Goal: Transaction & Acquisition: Purchase product/service

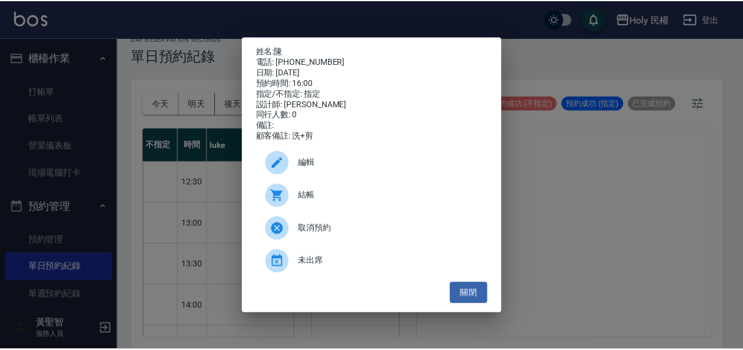
scroll to position [197, 0]
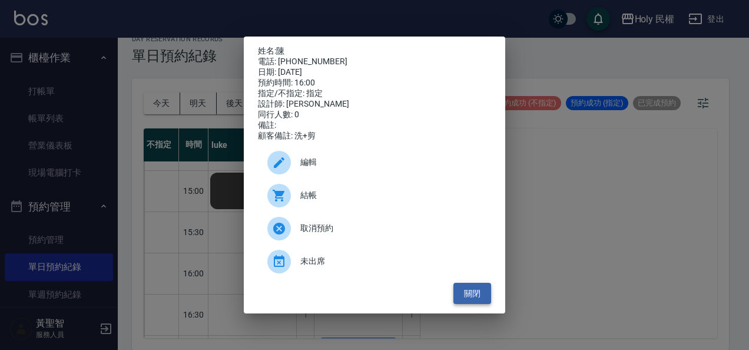
click at [477, 297] on button "關閉" at bounding box center [472, 293] width 38 height 22
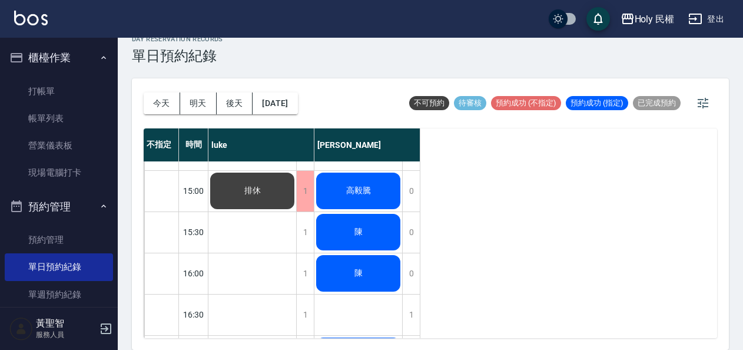
scroll to position [256, 0]
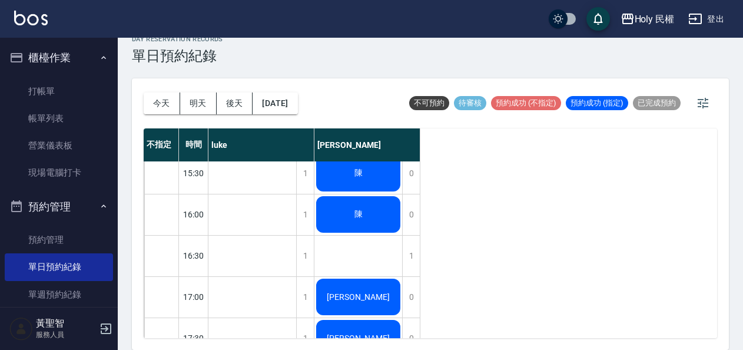
click at [379, 205] on div "陳" at bounding box center [358, 214] width 88 height 40
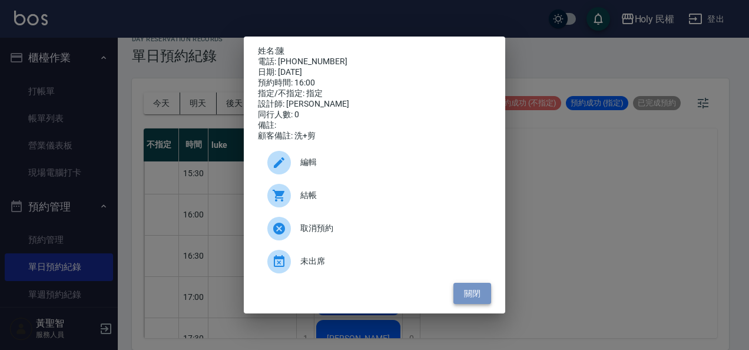
click at [481, 295] on button "關閉" at bounding box center [472, 293] width 38 height 22
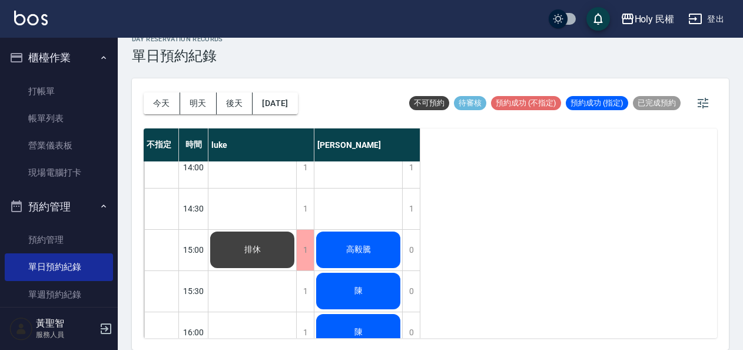
scroll to position [197, 0]
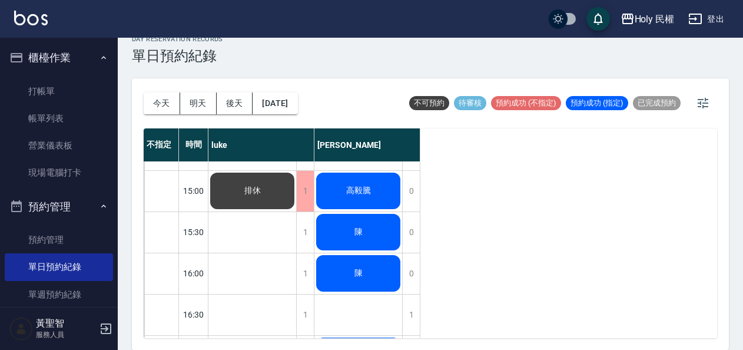
click at [372, 195] on span "高毅騰" at bounding box center [358, 190] width 29 height 11
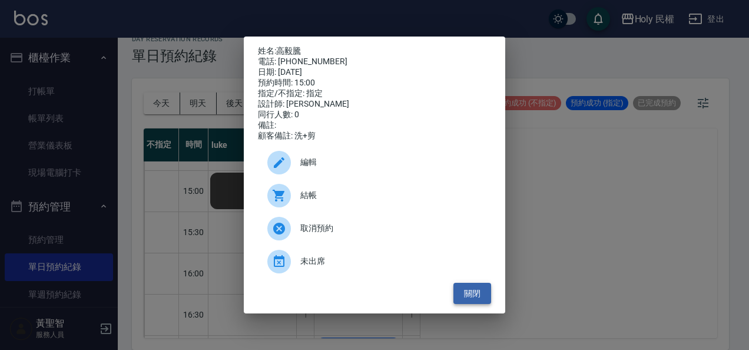
click at [484, 298] on button "關閉" at bounding box center [472, 293] width 38 height 22
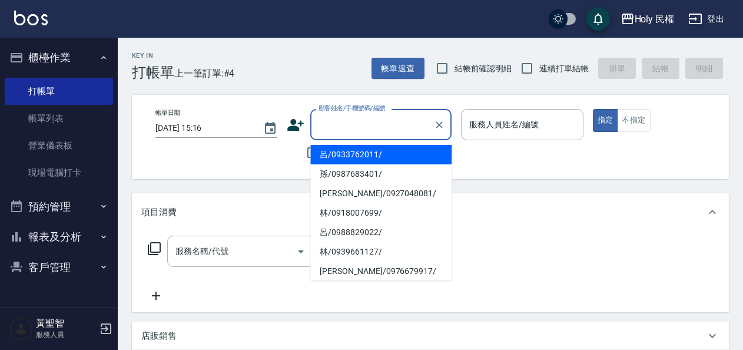
click at [353, 132] on input "顧客姓名/手機號碼/編號" at bounding box center [371, 124] width 113 height 21
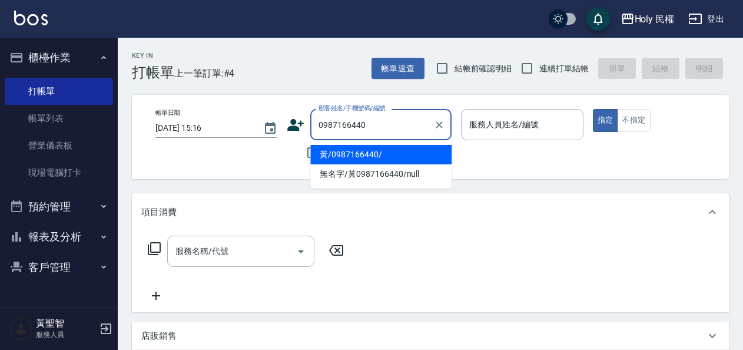
click at [388, 150] on li "黃/0987166440/" at bounding box center [380, 154] width 141 height 19
type input "黃/0987166440/"
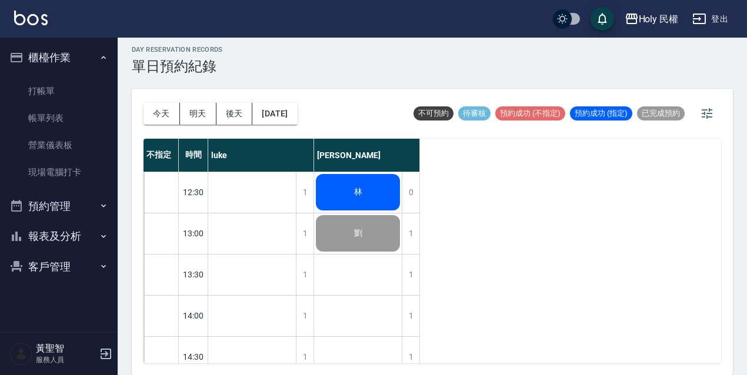
scroll to position [374, 0]
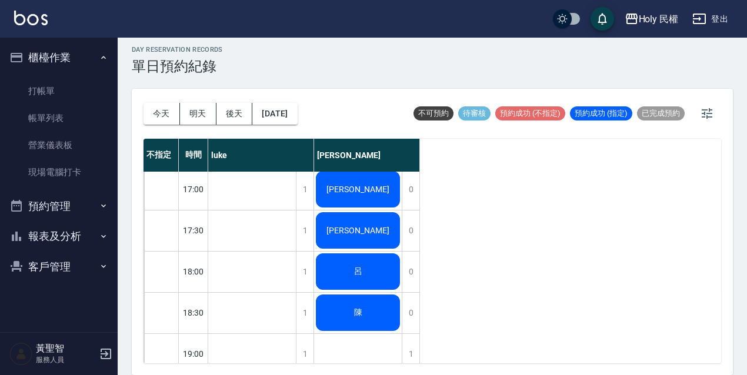
click at [374, 193] on div "[PERSON_NAME]" at bounding box center [358, 189] width 88 height 40
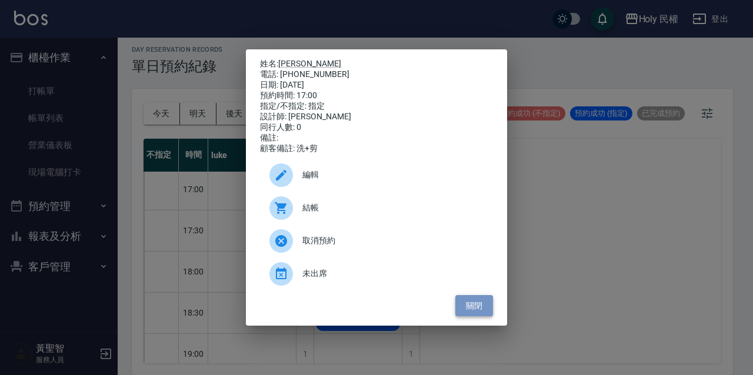
click at [475, 312] on button "關閉" at bounding box center [474, 306] width 38 height 22
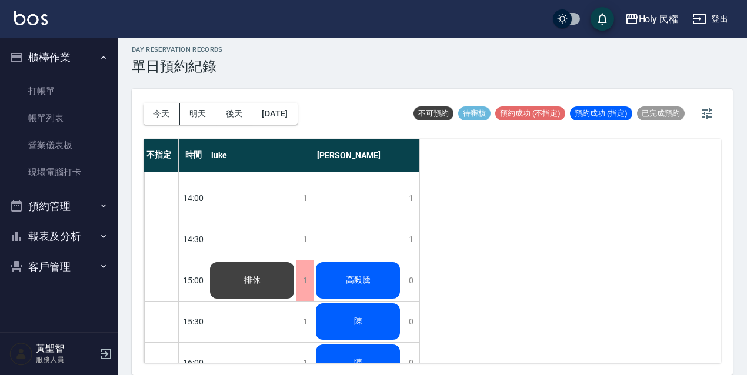
scroll to position [177, 0]
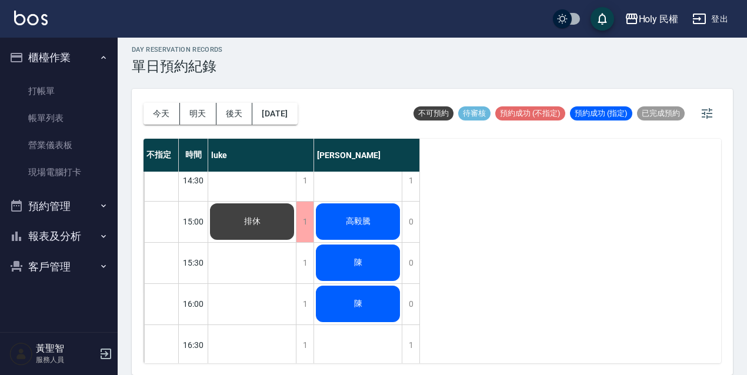
click at [360, 214] on div "高毅騰" at bounding box center [358, 222] width 88 height 40
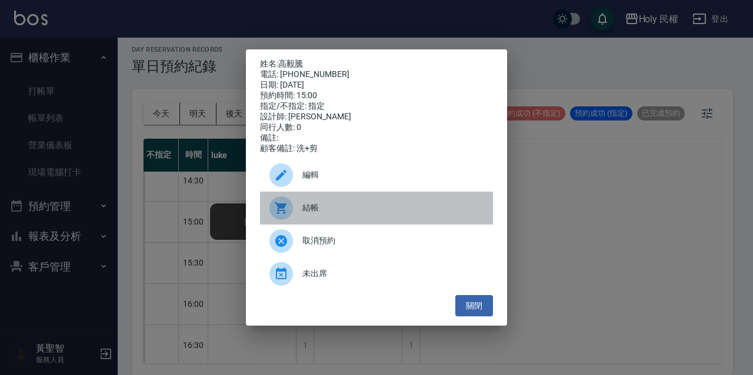
click at [360, 214] on span "結帳" at bounding box center [392, 208] width 181 height 12
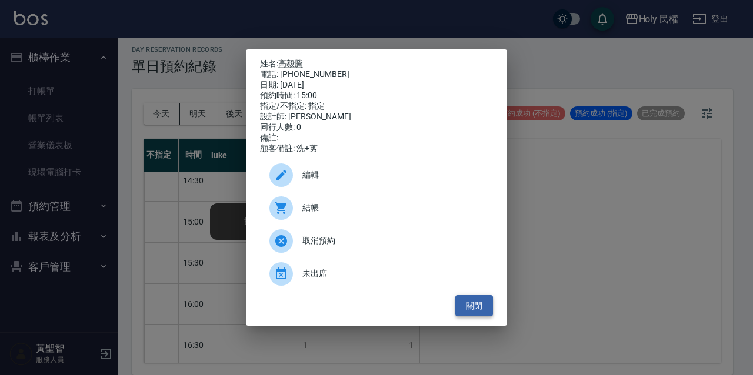
click at [463, 312] on button "關閉" at bounding box center [474, 306] width 38 height 22
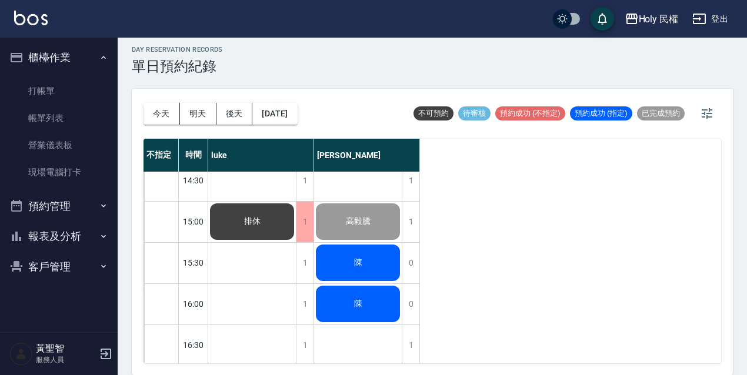
click at [369, 258] on div "陳" at bounding box center [358, 263] width 88 height 40
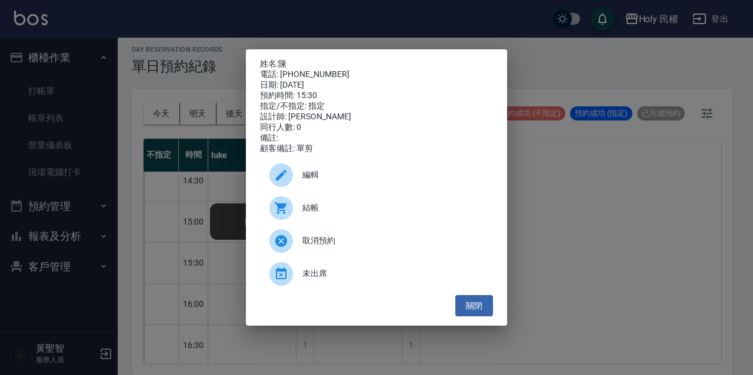
click at [352, 220] on div "結帳" at bounding box center [376, 208] width 233 height 33
click at [468, 312] on button "關閉" at bounding box center [474, 306] width 38 height 22
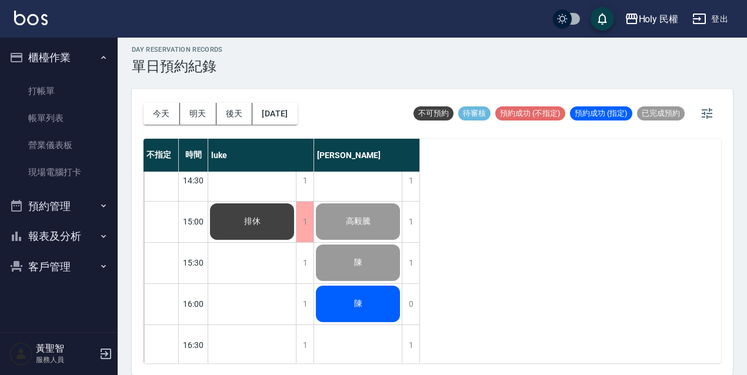
scroll to position [294, 0]
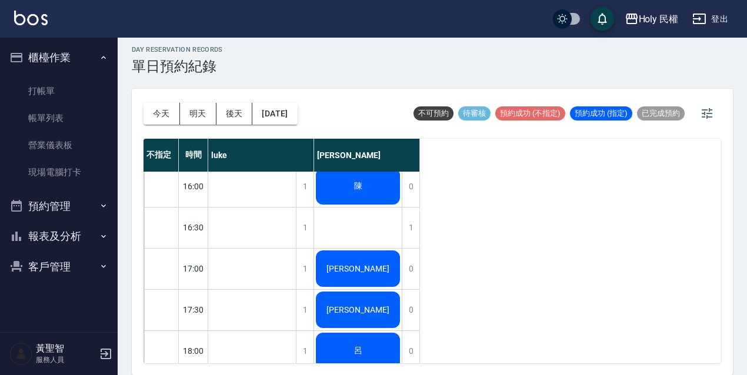
click at [355, 231] on div "林 劉 高毅騰 陳 陳 洪 陳K 呂 陳 蘇" at bounding box center [358, 207] width 88 height 659
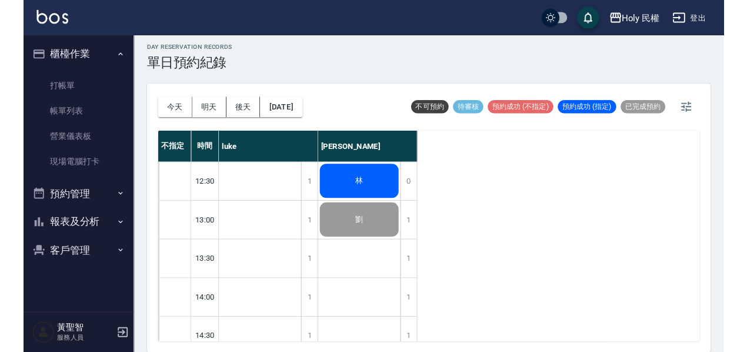
scroll to position [0, 0]
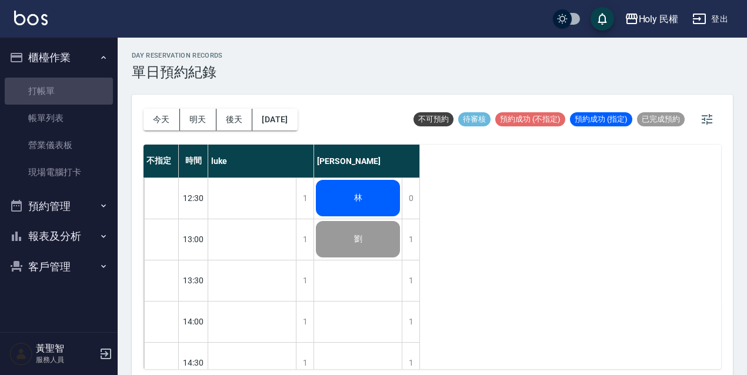
drag, startPoint x: 57, startPoint y: 86, endPoint x: 57, endPoint y: 68, distance: 18.2
click at [57, 86] on link "打帳單" at bounding box center [59, 91] width 108 height 27
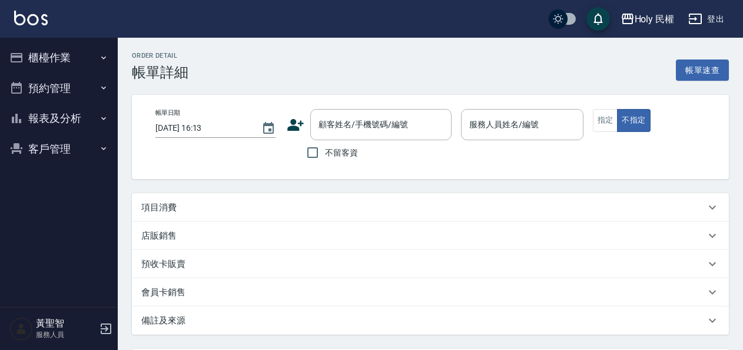
type input "2025/09/25 15:00"
type input "Ella(無代號)"
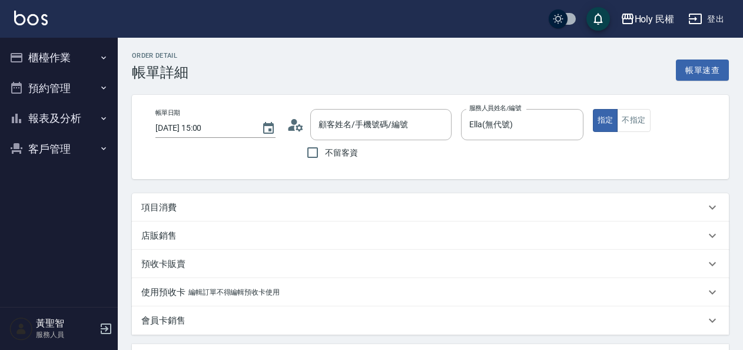
type input "高毅騰/0973679208/null"
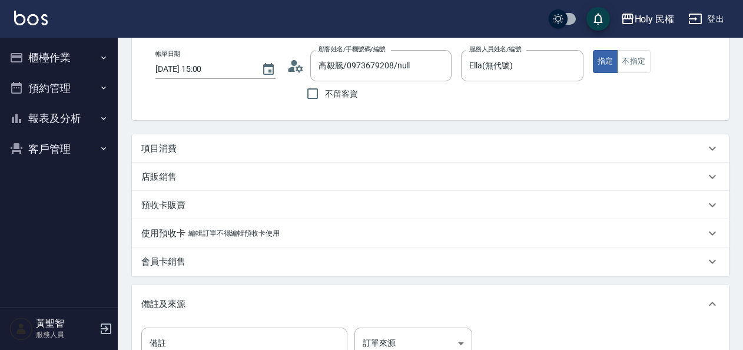
click at [286, 140] on div "項目消費" at bounding box center [430, 148] width 597 height 28
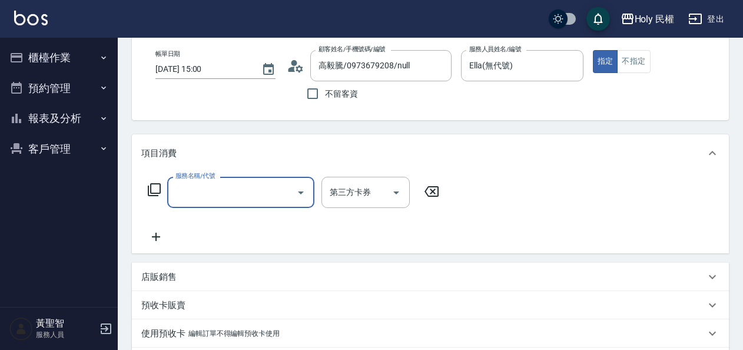
scroll to position [0, 0]
click at [246, 182] on input "服務名稱/代號" at bounding box center [231, 192] width 119 height 21
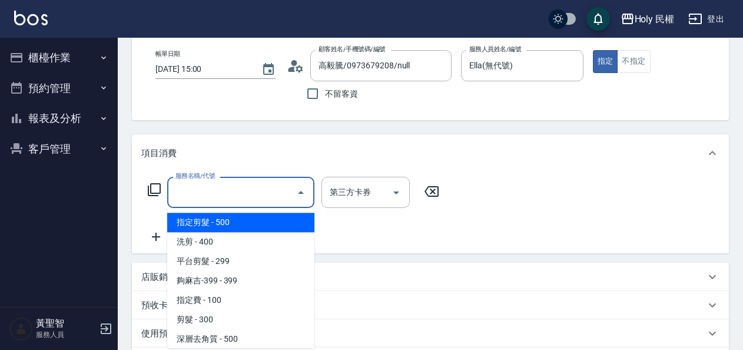
click at [236, 225] on span "指定剪髮 - 500" at bounding box center [240, 221] width 147 height 19
type input "指定剪髮(1)"
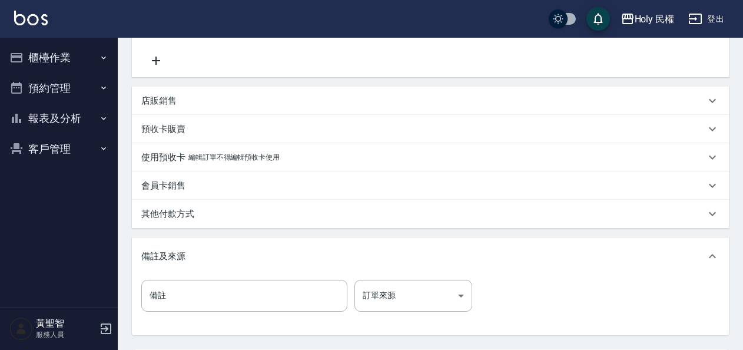
scroll to position [294, 0]
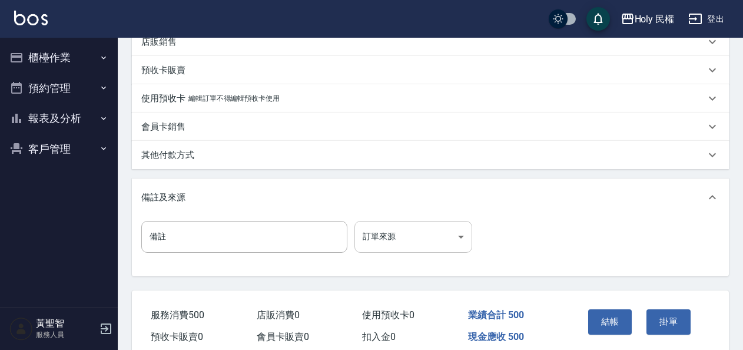
click at [445, 232] on body "Holy 民權 登出 櫃檯作業 打帳單 帳單列表 營業儀表板 現場電腦打卡 預約管理 預約管理 單日預約紀錄 單週預約紀錄 報表及分析 報表目錄 店家日報表 …" at bounding box center [371, 52] width 743 height 692
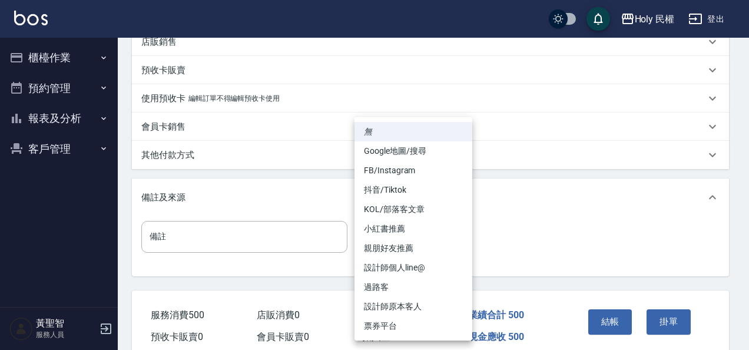
click at [417, 302] on li "設計師原本客人" at bounding box center [413, 306] width 118 height 19
type input "設計師原本客人"
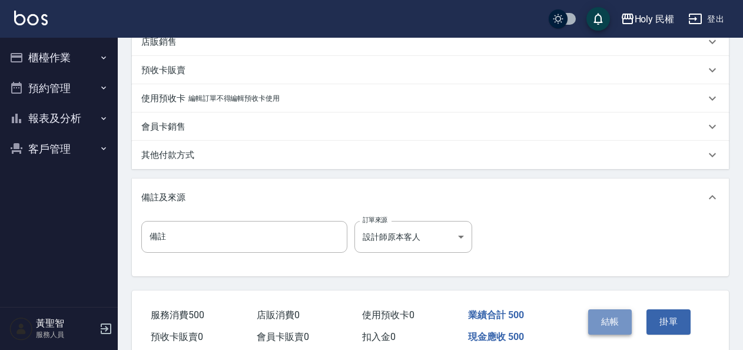
click at [623, 331] on button "結帳" at bounding box center [610, 321] width 44 height 25
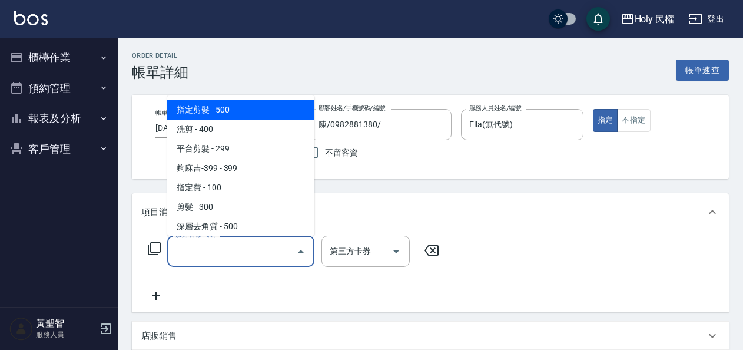
click at [239, 241] on input "服務名稱/代號" at bounding box center [231, 251] width 119 height 21
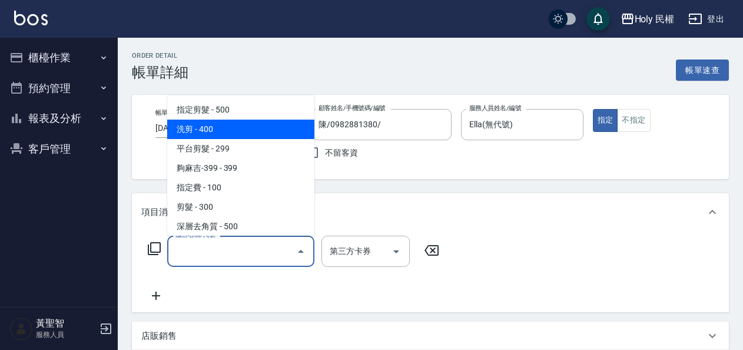
click at [246, 131] on span "洗剪 - 400" at bounding box center [240, 128] width 147 height 19
type input "洗剪(3)"
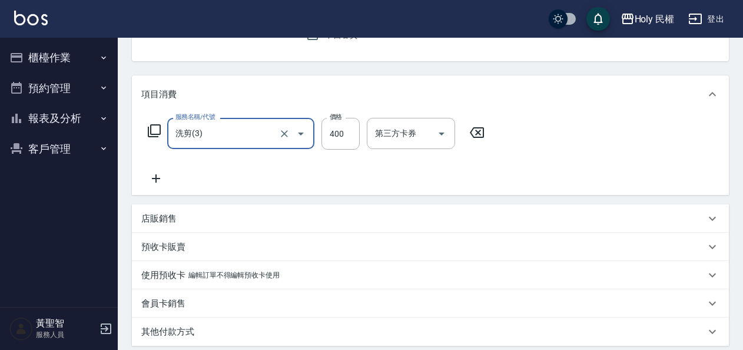
scroll to position [235, 0]
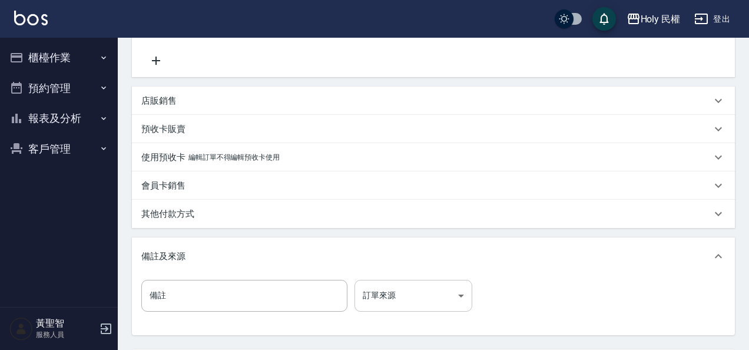
click at [435, 293] on body "Holy 民權 登出 櫃檯作業 打帳單 帳單列表 營業儀表板 現場電腦打卡 預約管理 預約管理 單日預約紀錄 單週預約紀錄 報表及分析 報表目錄 店家日報表 …" at bounding box center [374, 111] width 749 height 692
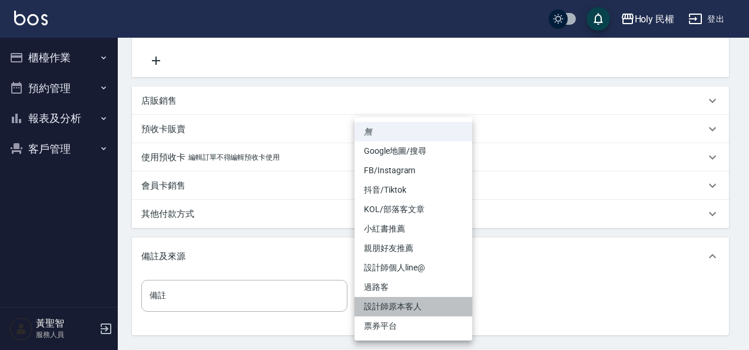
click at [433, 306] on li "設計師原本客人" at bounding box center [413, 306] width 118 height 19
type input "設計師原本客人"
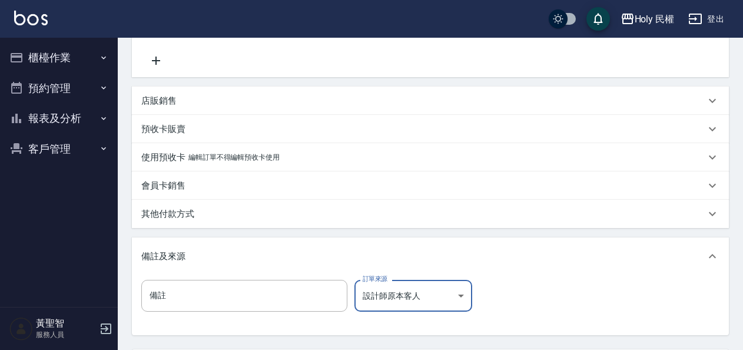
scroll to position [347, 0]
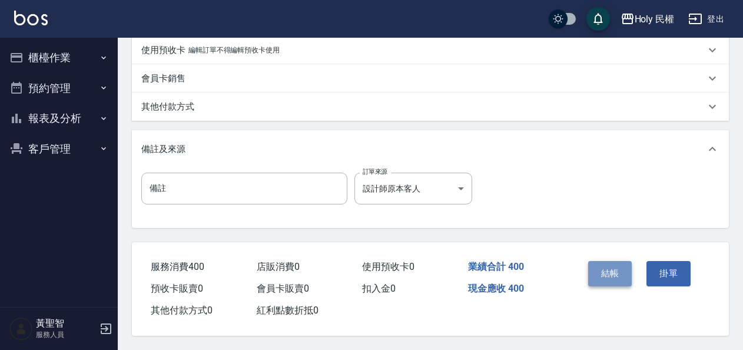
click at [620, 274] on button "結帳" at bounding box center [610, 273] width 44 height 25
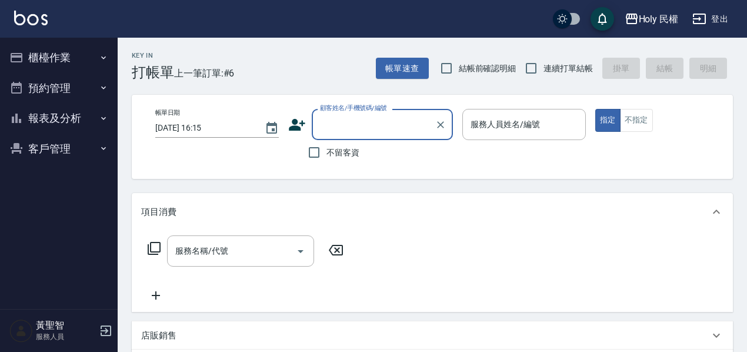
click at [54, 56] on button "櫃檯作業" at bounding box center [59, 57] width 108 height 31
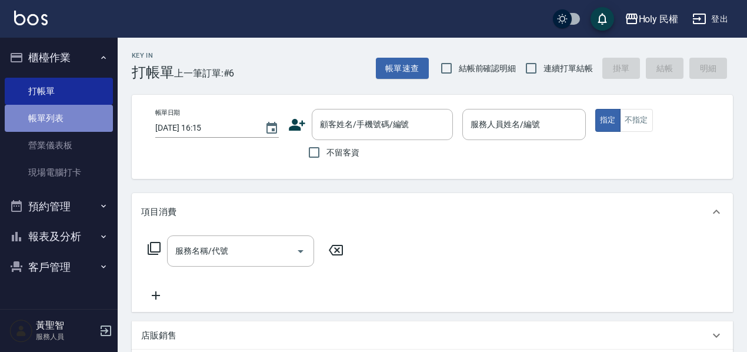
click at [55, 111] on link "帳單列表" at bounding box center [59, 118] width 108 height 27
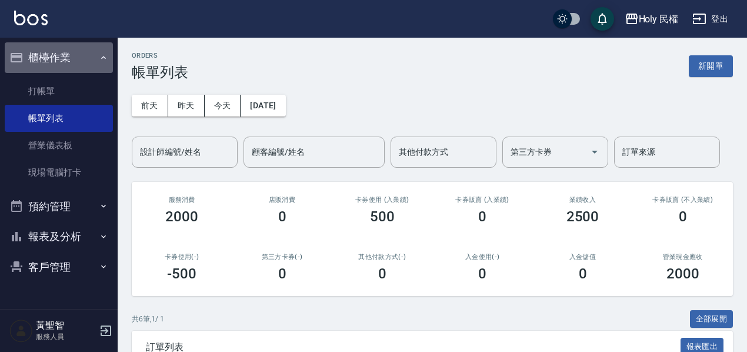
click at [82, 57] on button "櫃檯作業" at bounding box center [59, 57] width 108 height 31
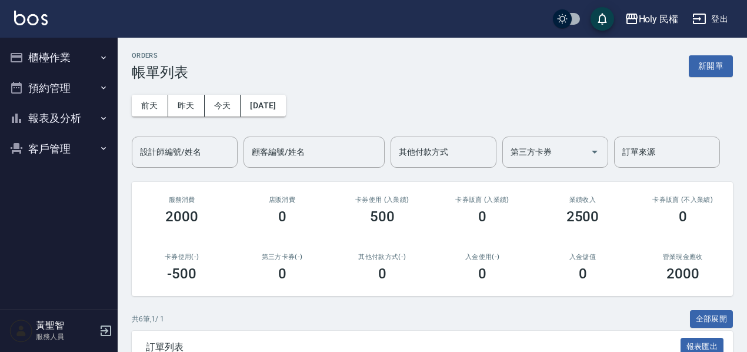
click at [478, 167] on div "ORDERS 帳單列表 新開單 前天 昨天 今天 2025/09/25 設計師編號/姓名 設計師編號/姓名 顧客編號/姓名 顧客編號/姓名 其他付款方式 其他…" at bounding box center [433, 322] width 630 height 569
click at [258, 236] on div "店販消費 0" at bounding box center [282, 210] width 100 height 57
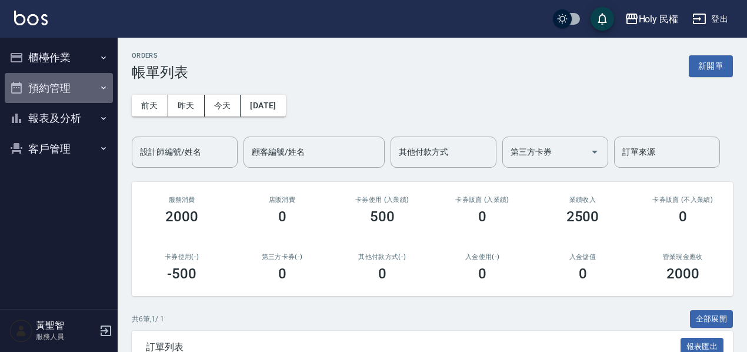
click at [49, 93] on button "預約管理" at bounding box center [59, 88] width 108 height 31
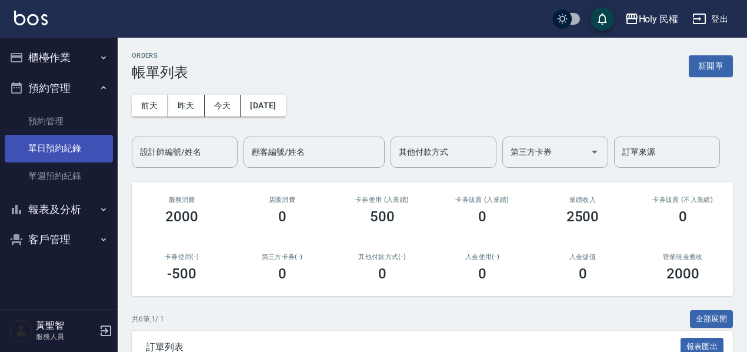
click at [65, 144] on link "單日預約紀錄" at bounding box center [59, 148] width 108 height 27
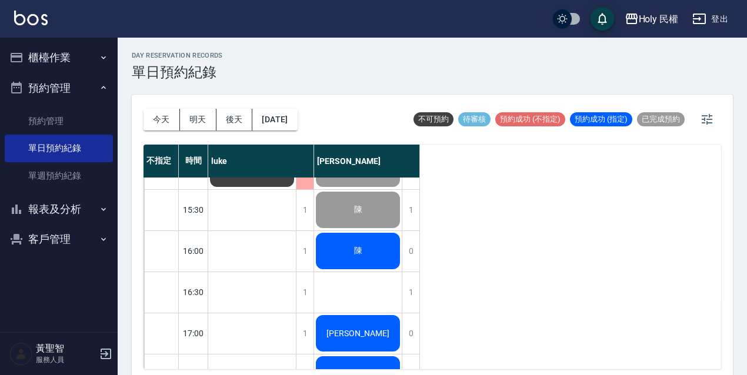
scroll to position [6, 0]
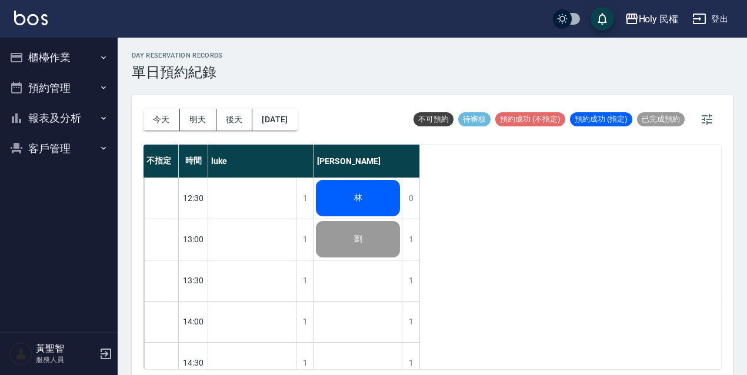
scroll to position [6, 0]
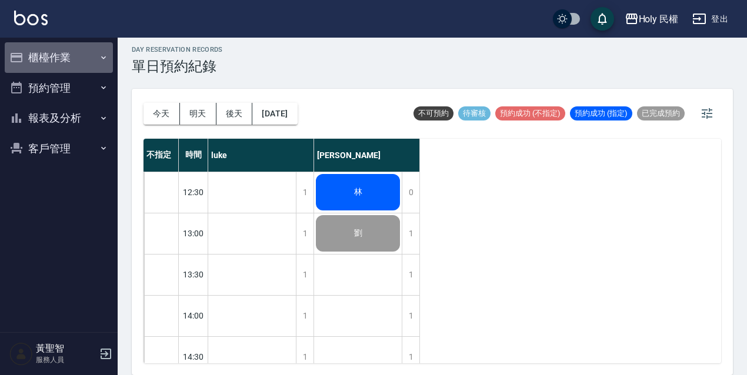
click at [39, 55] on button "櫃檯作業" at bounding box center [59, 57] width 108 height 31
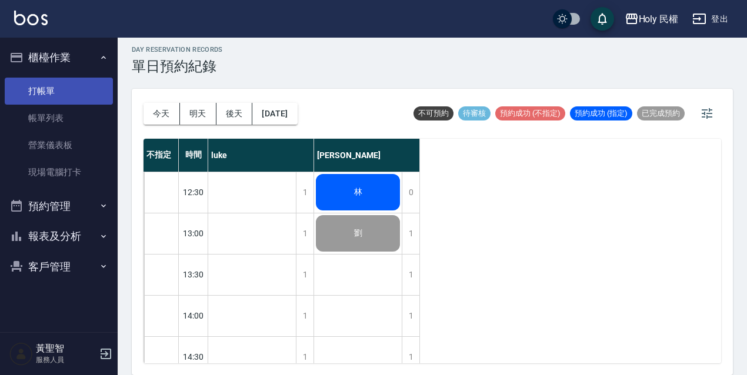
click at [47, 87] on link "打帳單" at bounding box center [59, 91] width 108 height 27
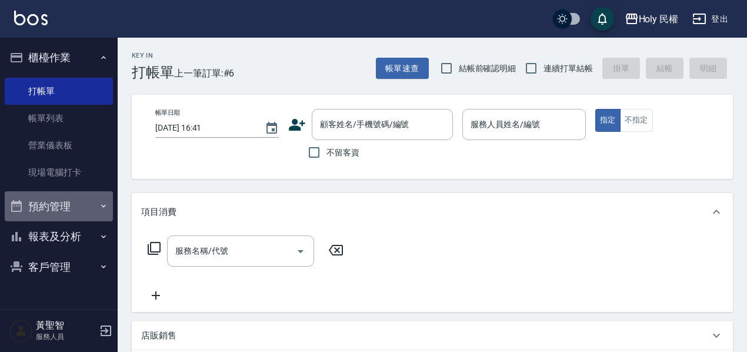
click at [62, 211] on button "預約管理" at bounding box center [59, 206] width 108 height 31
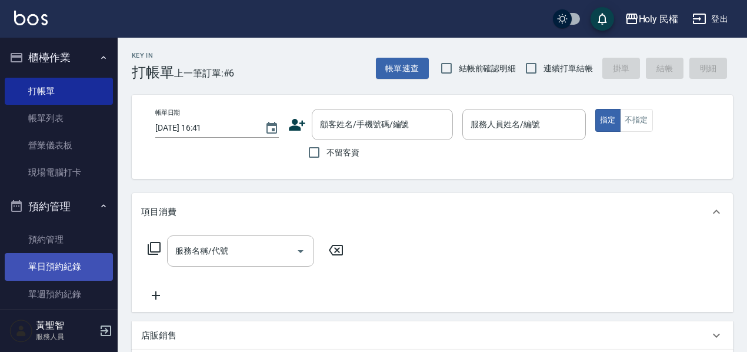
click at [64, 266] on link "單日預約紀錄" at bounding box center [59, 266] width 108 height 27
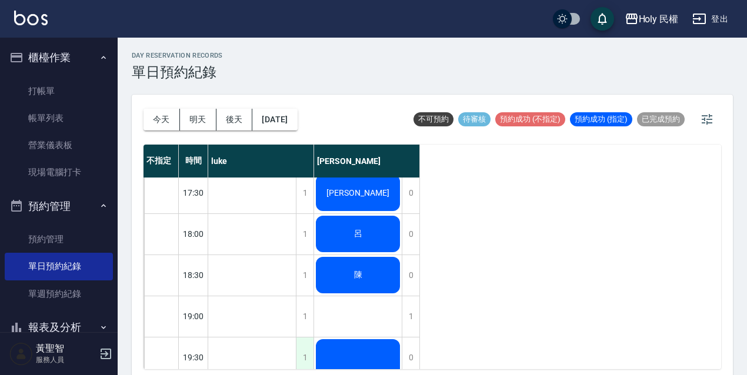
scroll to position [358, 0]
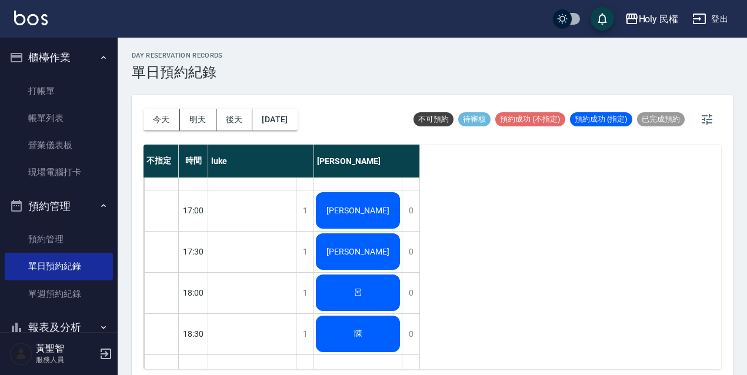
click at [348, 204] on div "洪" at bounding box center [358, 211] width 88 height 40
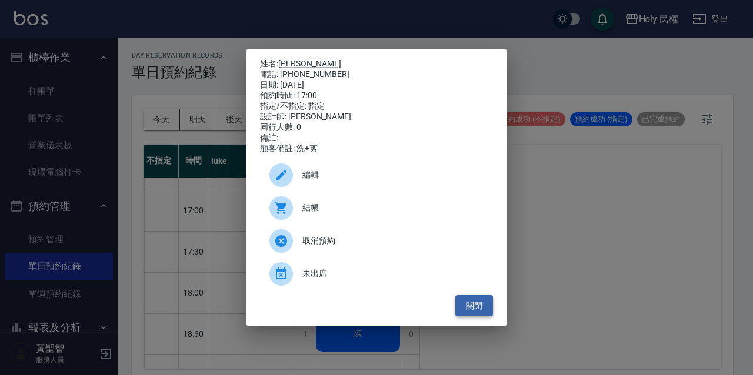
click at [485, 313] on button "關閉" at bounding box center [474, 306] width 38 height 22
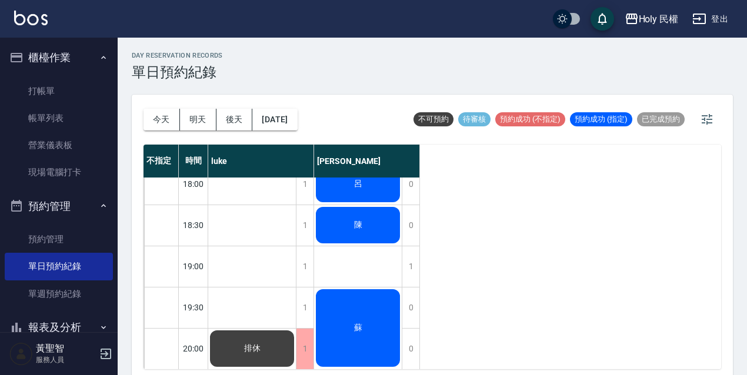
scroll to position [6, 0]
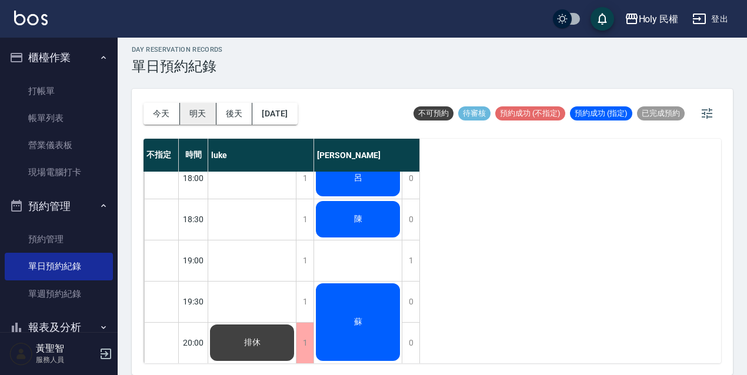
click at [199, 115] on button "明天" at bounding box center [198, 114] width 36 height 22
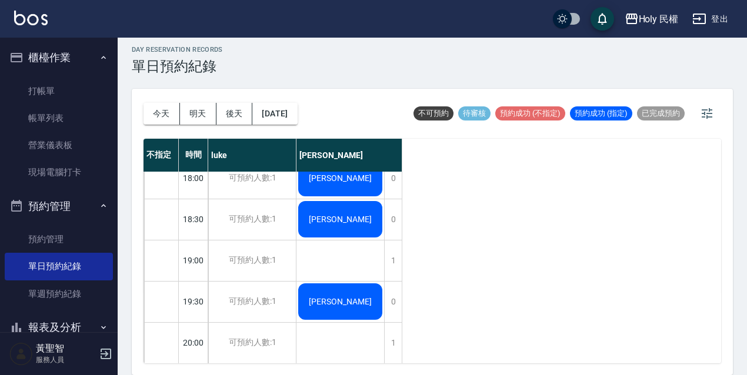
scroll to position [358, 0]
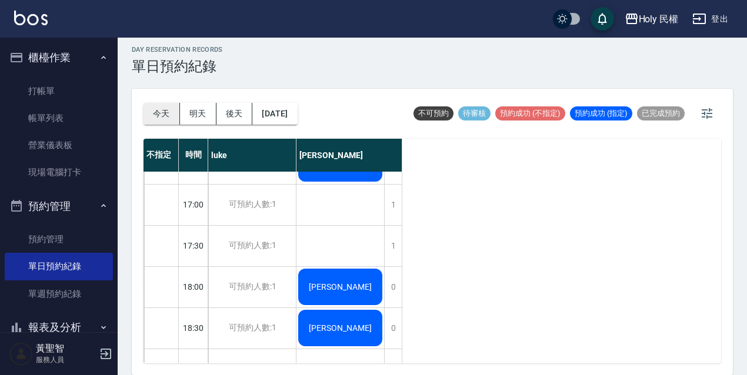
click at [159, 112] on button "今天" at bounding box center [162, 114] width 36 height 22
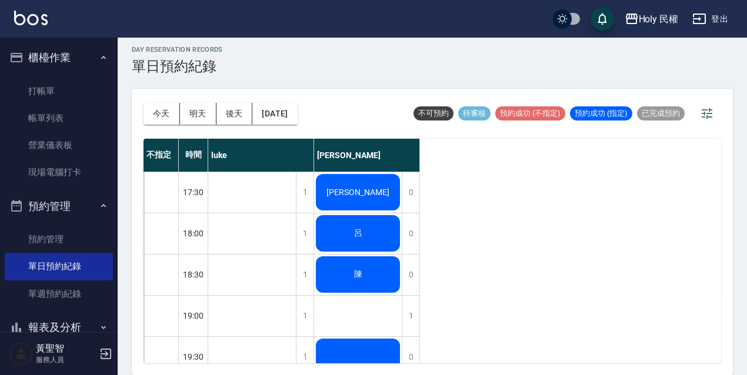
scroll to position [294, 0]
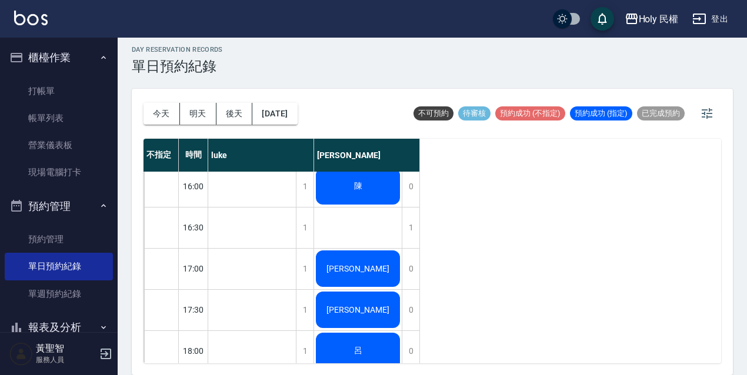
click at [349, 312] on span "陳K" at bounding box center [358, 309] width 68 height 9
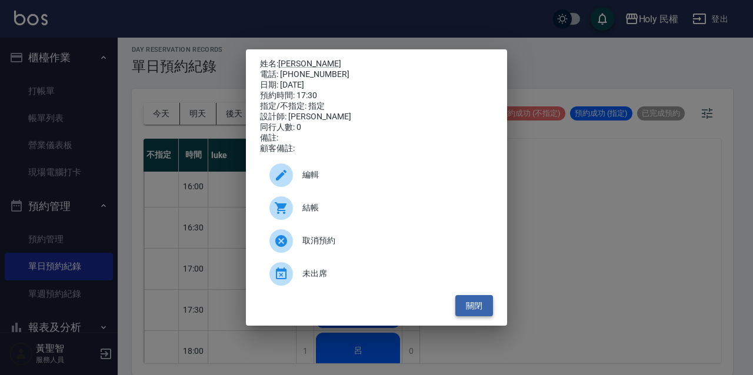
click at [477, 308] on button "關閉" at bounding box center [474, 306] width 38 height 22
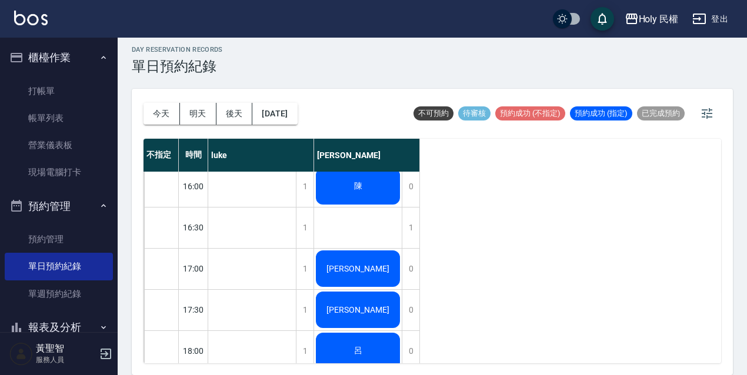
click at [373, 304] on div "陳K" at bounding box center [358, 310] width 88 height 40
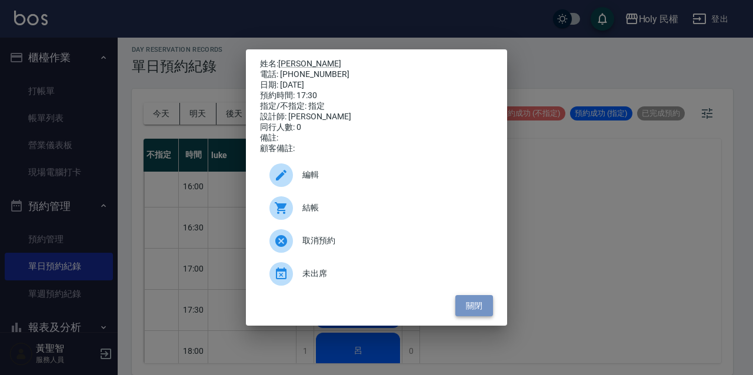
click at [486, 307] on button "關閉" at bounding box center [474, 306] width 38 height 22
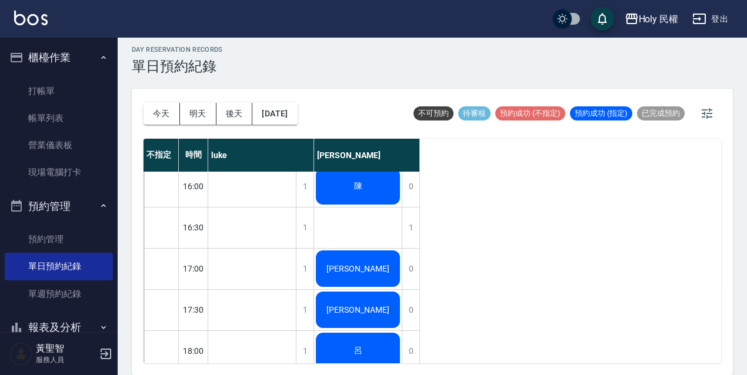
click at [375, 339] on div "呂" at bounding box center [358, 351] width 88 height 40
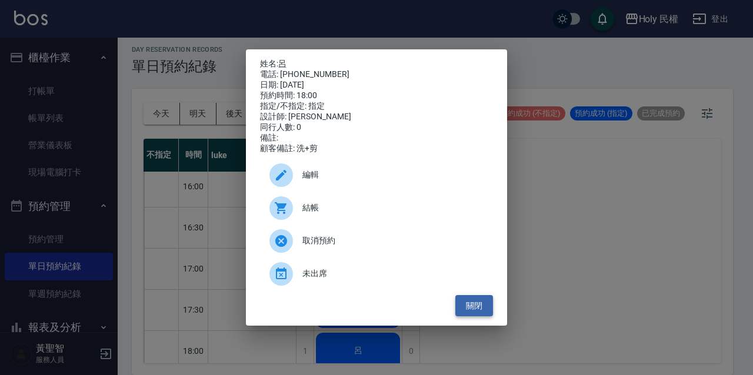
click at [471, 315] on button "關閉" at bounding box center [474, 306] width 38 height 22
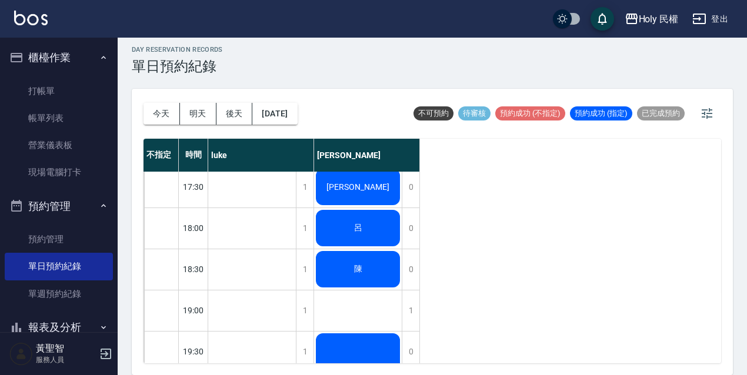
scroll to position [476, 0]
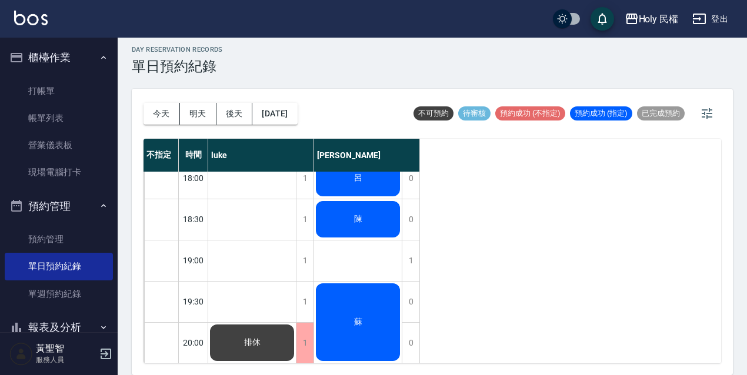
drag, startPoint x: 33, startPoint y: 84, endPoint x: 42, endPoint y: 63, distance: 22.6
click at [34, 84] on link "打帳單" at bounding box center [59, 91] width 108 height 27
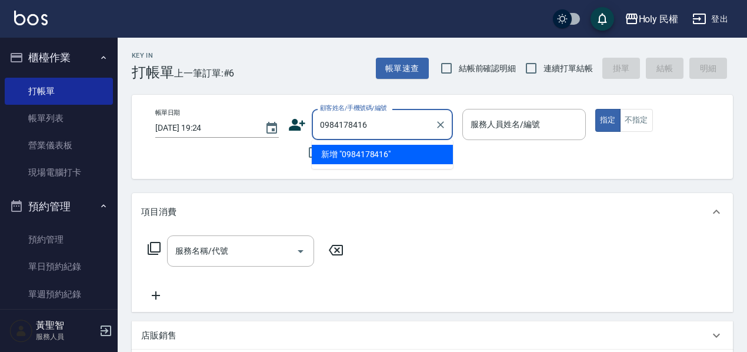
drag, startPoint x: 353, startPoint y: 124, endPoint x: 299, endPoint y: 114, distance: 55.0
click at [299, 114] on div "顧客姓名/手機號碼/編號 0984178416 顧客姓名/手機號碼/編號" at bounding box center [370, 124] width 165 height 31
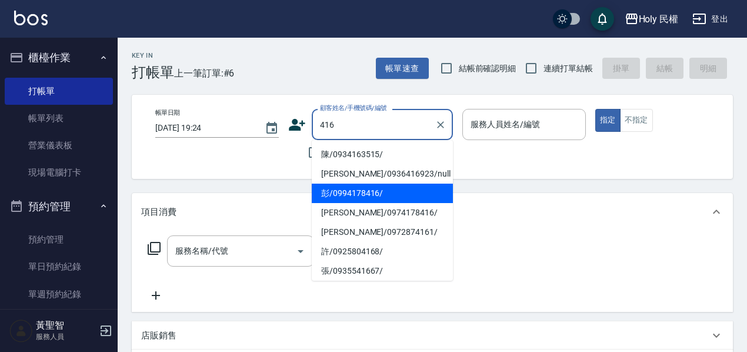
click at [377, 189] on li "彭/0994178416/" at bounding box center [382, 193] width 141 height 19
type input "彭/0994178416/"
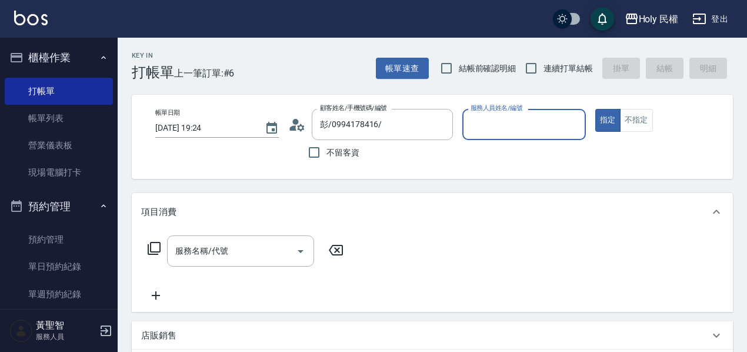
click at [299, 116] on icon at bounding box center [297, 125] width 18 height 18
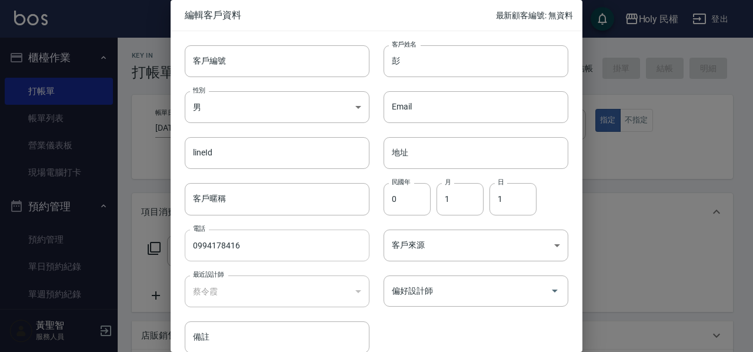
click at [207, 240] on input "0994178416" at bounding box center [277, 246] width 185 height 32
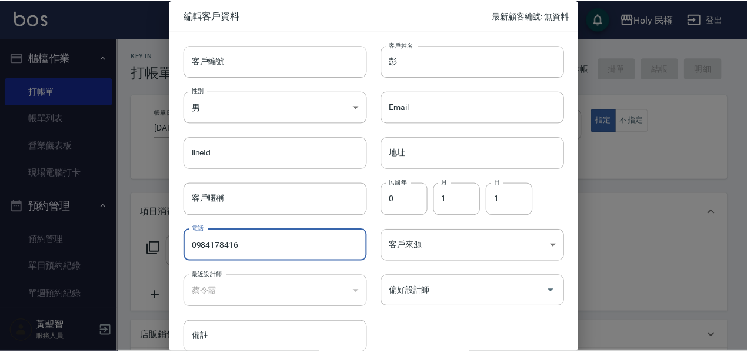
scroll to position [55, 0]
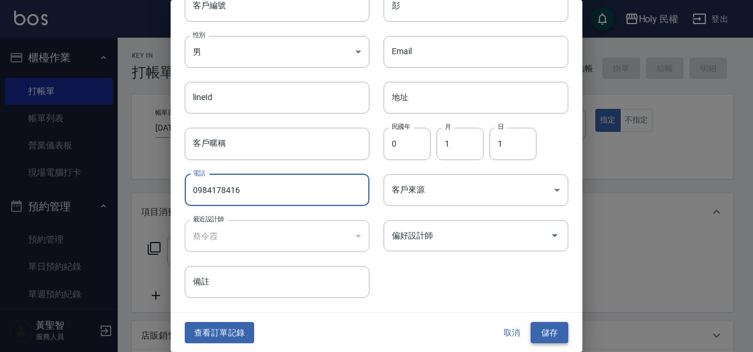
type input "0984178416"
click at [540, 334] on button "儲存" at bounding box center [550, 333] width 38 height 22
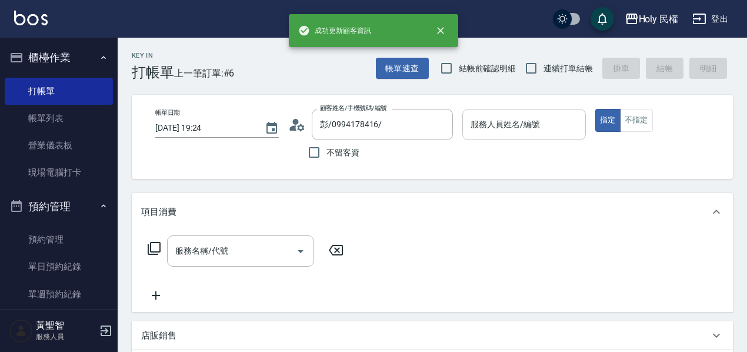
click at [517, 137] on div "服務人員姓名/編號" at bounding box center [525, 124] width 124 height 31
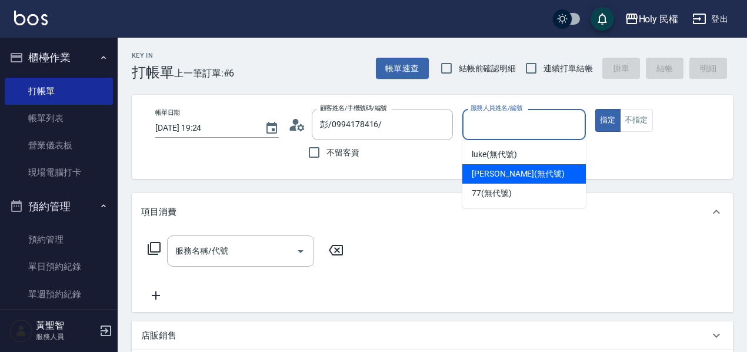
click at [511, 169] on span "Ella (無代號)" at bounding box center [518, 174] width 93 height 12
type input "Ella(無代號)"
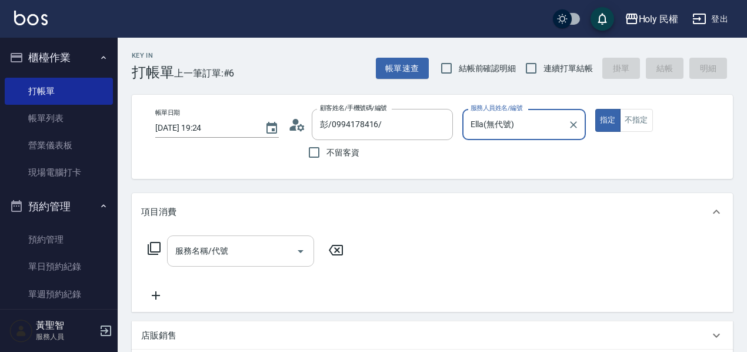
click at [230, 257] on input "服務名稱/代號" at bounding box center [231, 251] width 119 height 21
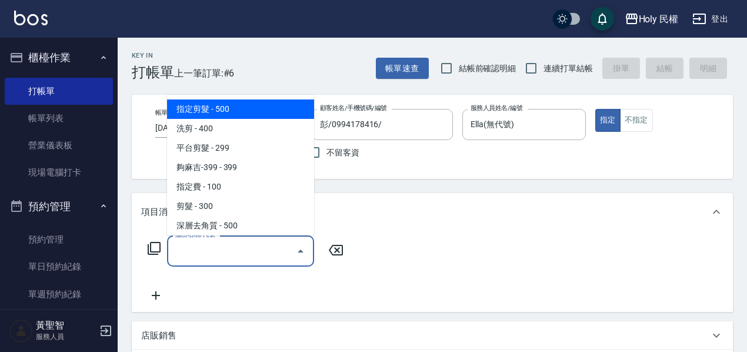
click at [222, 108] on span "指定剪髮 - 500" at bounding box center [240, 108] width 147 height 19
type input "指定剪髮(1)"
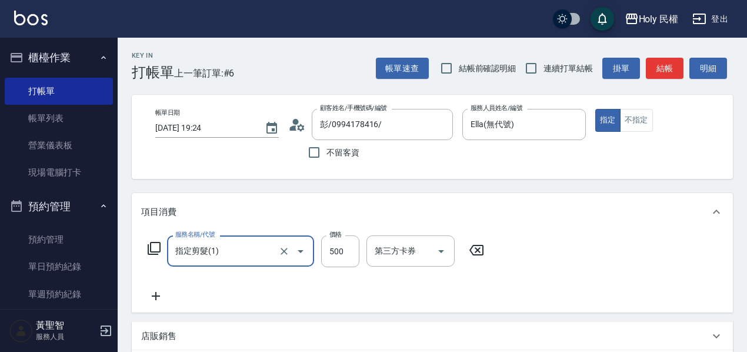
scroll to position [177, 0]
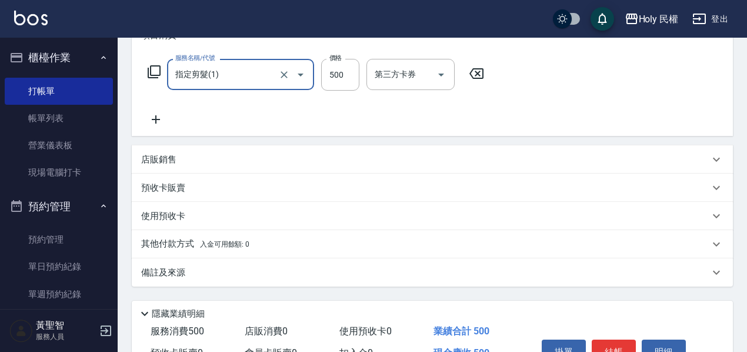
click at [383, 264] on div "備註及來源" at bounding box center [432, 272] width 601 height 28
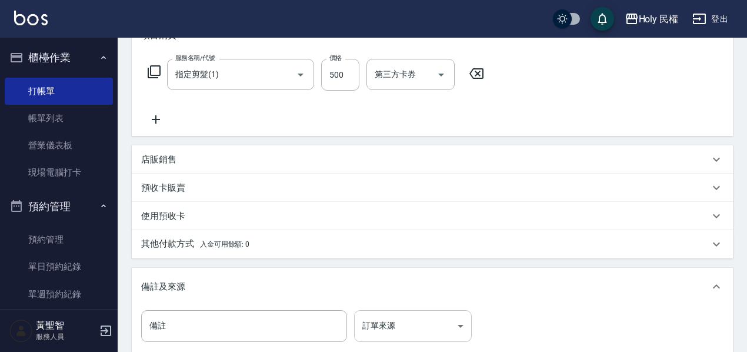
click at [383, 318] on body "Holy 民權 登出 櫃檯作業 打帳單 帳單列表 營業儀表板 現場電腦打卡 預約管理 預約管理 單日預約紀錄 單週預約紀錄 報表及分析 報表目錄 店家日報表 …" at bounding box center [373, 158] width 747 height 670
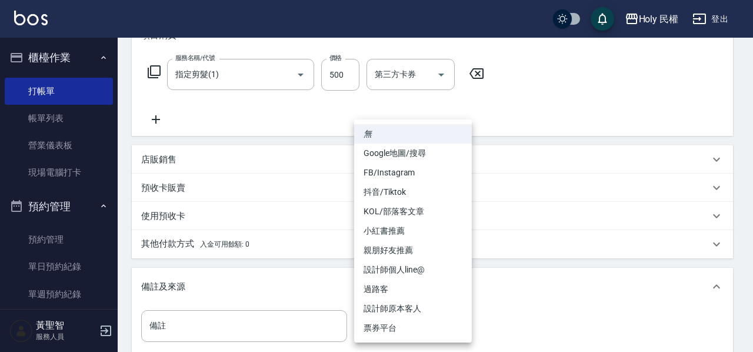
click at [419, 305] on li "設計師原本客人" at bounding box center [413, 308] width 118 height 19
type input "設計師原本客人"
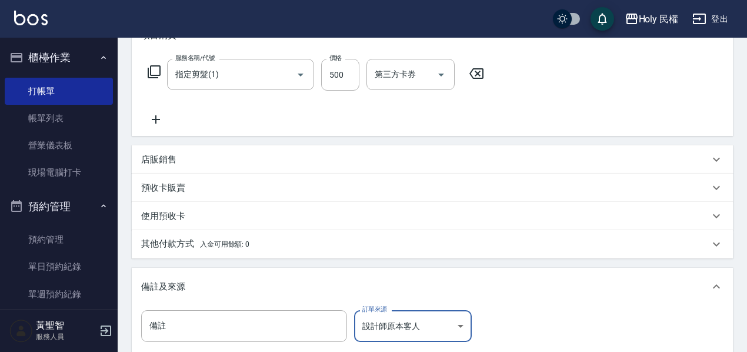
scroll to position [322, 0]
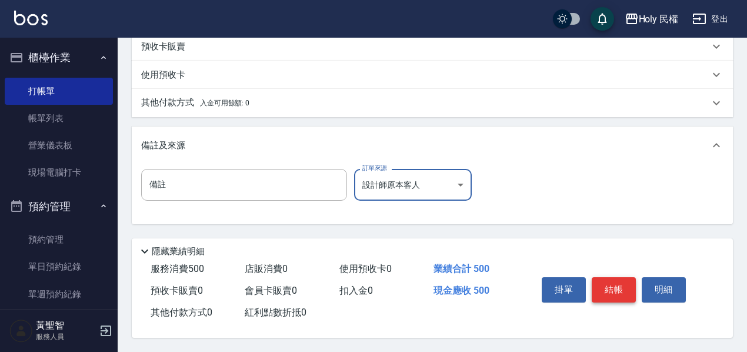
click at [621, 278] on button "結帳" at bounding box center [614, 289] width 44 height 25
